Goal: Check status: Check status

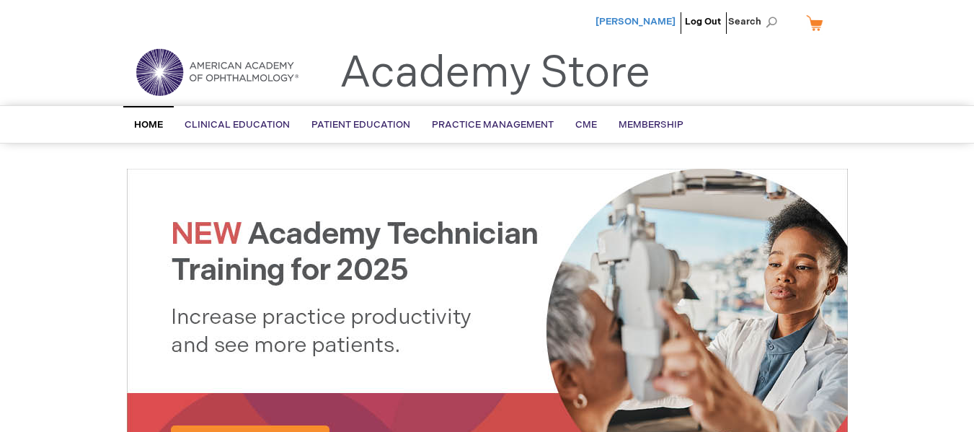
click at [648, 19] on span "[PERSON_NAME]" at bounding box center [636, 22] width 80 height 12
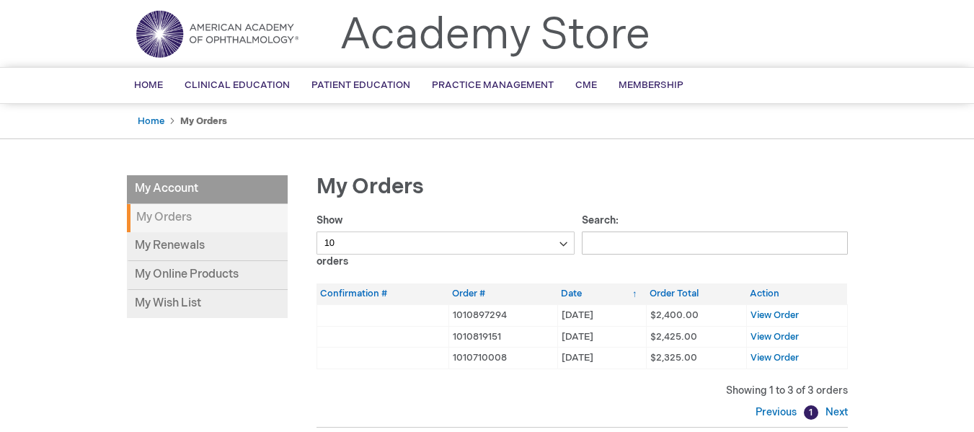
scroll to position [72, 0]
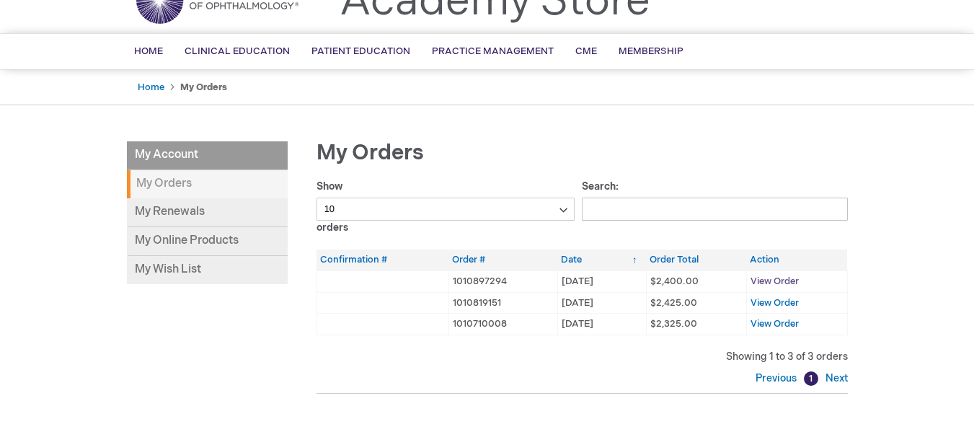
click at [763, 280] on span "View Order" at bounding box center [775, 281] width 48 height 12
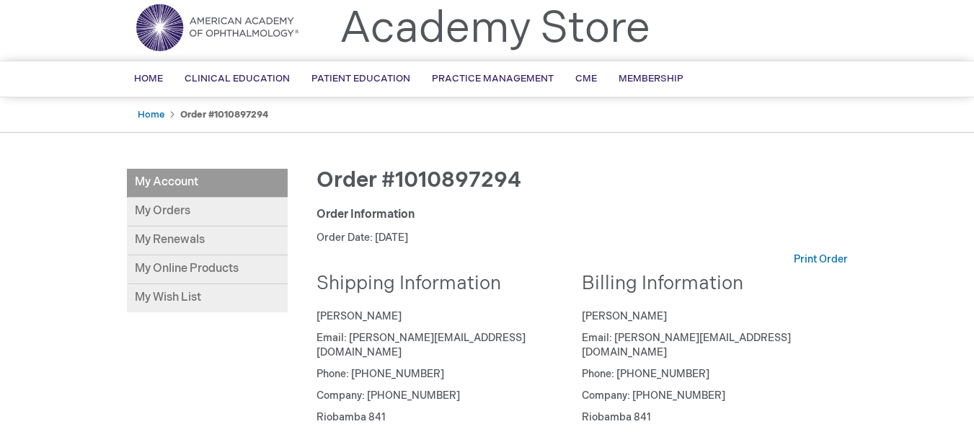
scroll to position [6, 0]
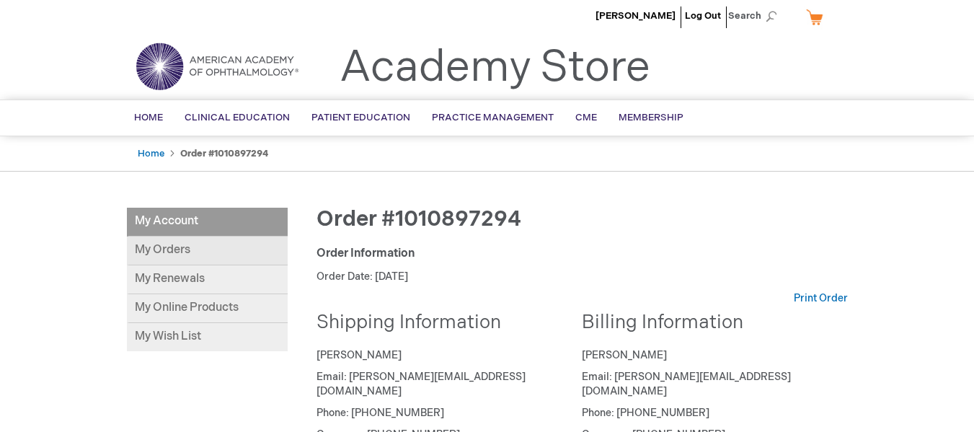
click at [167, 253] on link "My Orders" at bounding box center [207, 251] width 161 height 29
